Goal: Find specific page/section: Find specific page/section

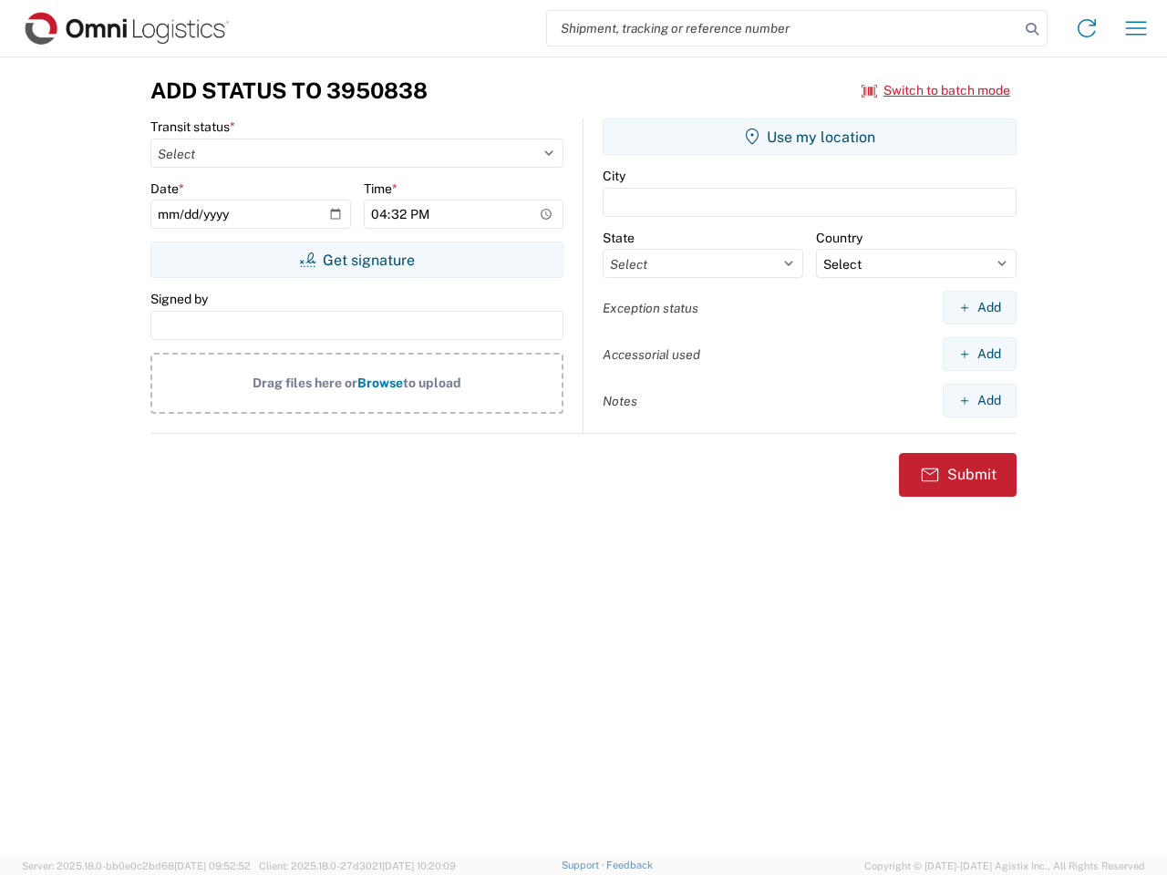
click at [783, 28] on input "search" at bounding box center [783, 28] width 472 height 35
click at [1032, 29] on icon at bounding box center [1032, 29] width 26 height 26
click at [1087, 28] on icon at bounding box center [1086, 28] width 29 height 29
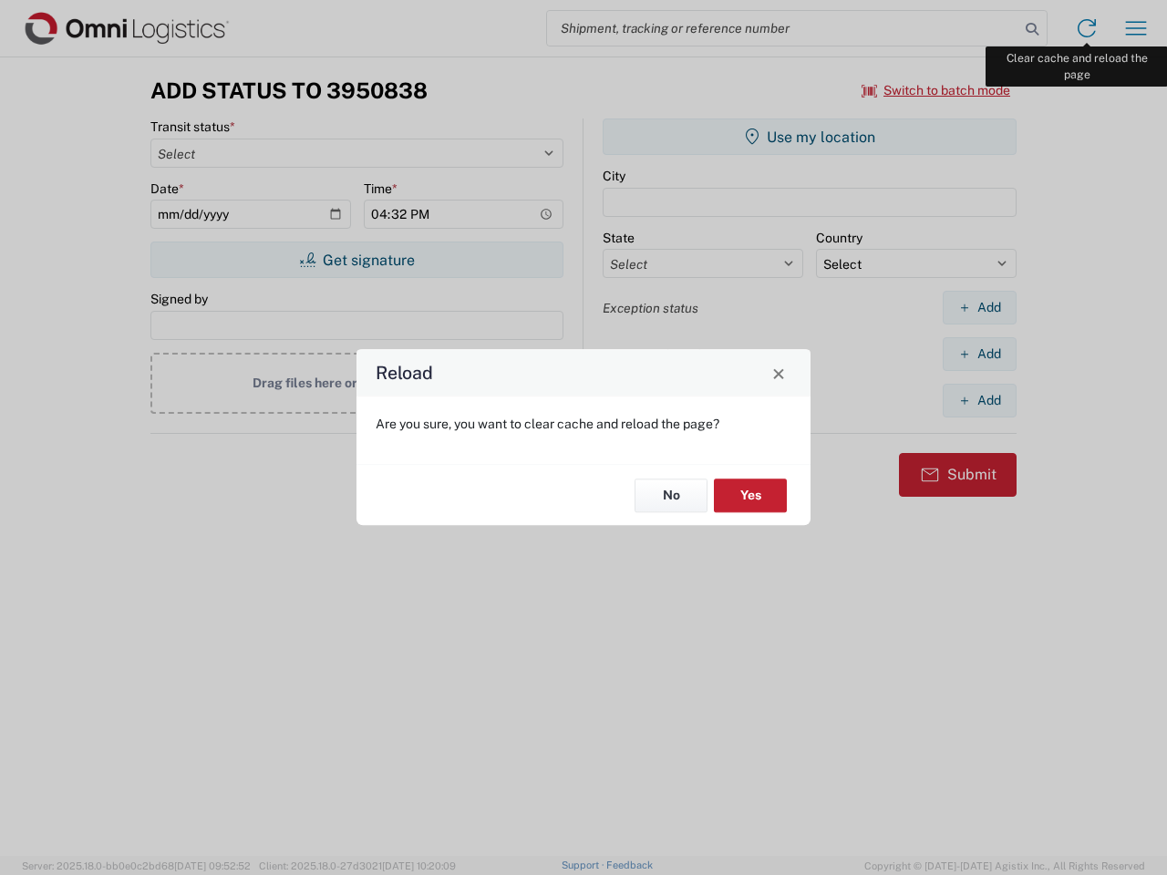
click at [1136, 28] on div "Reload Are you sure, you want to clear cache and reload the page? No Yes" at bounding box center [583, 437] width 1167 height 875
click at [937, 90] on div "Reload Are you sure, you want to clear cache and reload the page? No Yes" at bounding box center [583, 437] width 1167 height 875
click at [357, 260] on div "Reload Are you sure, you want to clear cache and reload the page? No Yes" at bounding box center [583, 437] width 1167 height 875
click at [810, 137] on div "Reload Are you sure, you want to clear cache and reload the page? No Yes" at bounding box center [583, 437] width 1167 height 875
click at [979, 307] on div "Reload Are you sure, you want to clear cache and reload the page? No Yes" at bounding box center [583, 437] width 1167 height 875
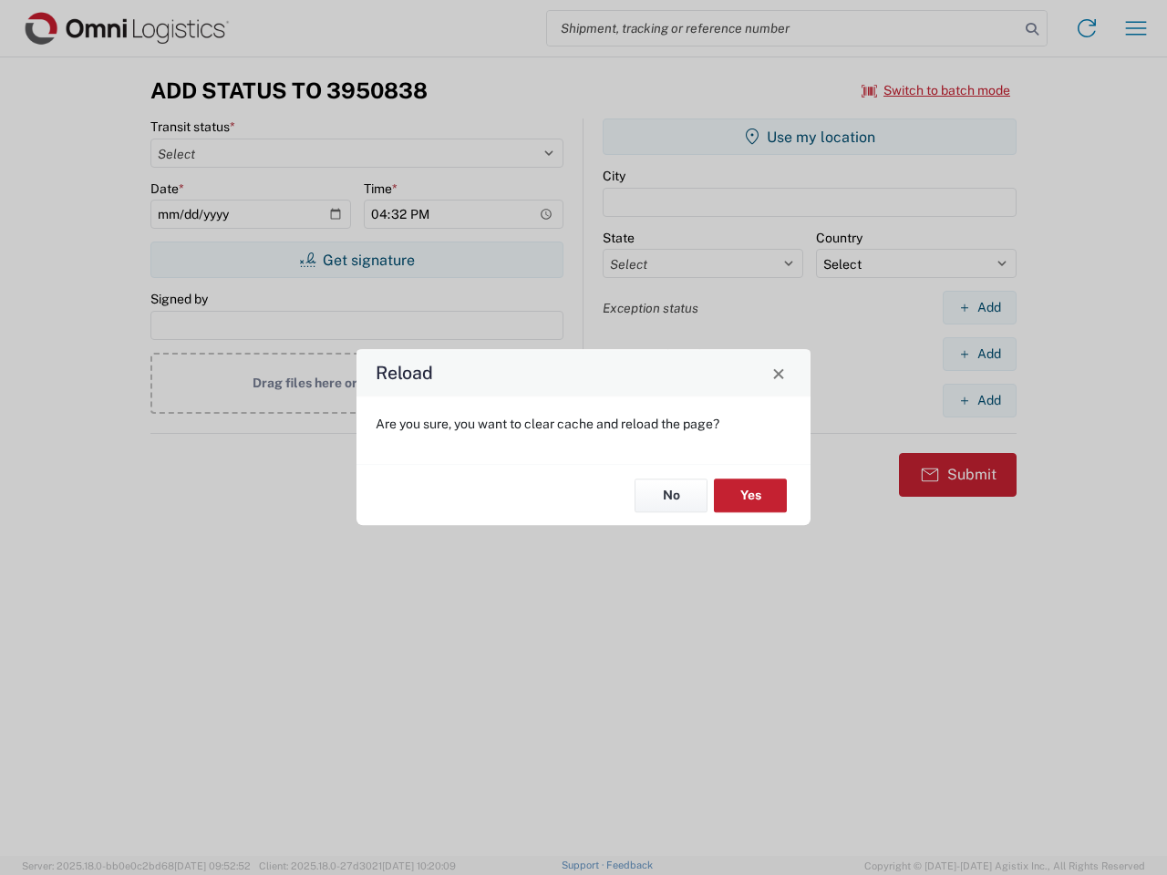
click at [979, 354] on div "Reload Are you sure, you want to clear cache and reload the page? No Yes" at bounding box center [583, 437] width 1167 height 875
click at [979, 400] on div "Reload Are you sure, you want to clear cache and reload the page? No Yes" at bounding box center [583, 437] width 1167 height 875
